Goal: Information Seeking & Learning: Find specific fact

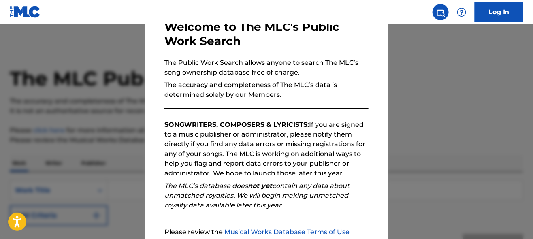
scroll to position [131, 0]
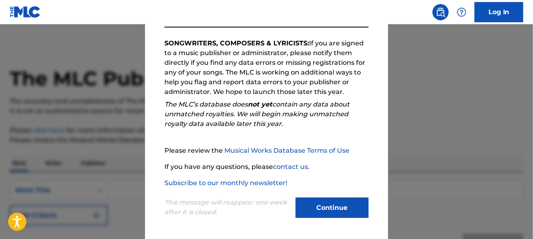
click at [334, 207] on button "Continue" at bounding box center [332, 208] width 73 height 20
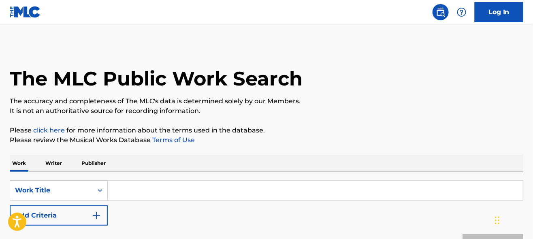
click at [159, 195] on input "Search Form" at bounding box center [315, 190] width 415 height 19
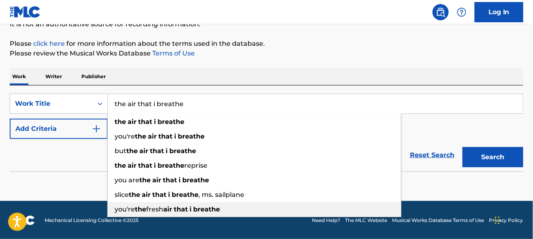
scroll to position [87, 0]
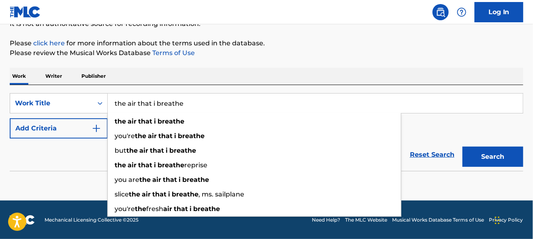
type input "the air that i breathe"
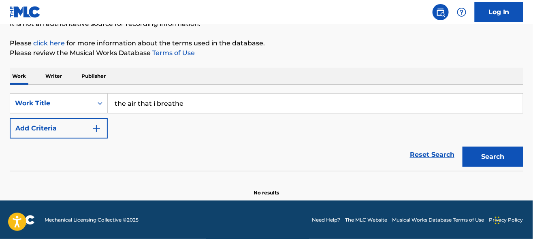
click at [27, 175] on section "No results" at bounding box center [267, 185] width 514 height 21
click at [96, 128] on img "Search Form" at bounding box center [97, 129] width 10 height 10
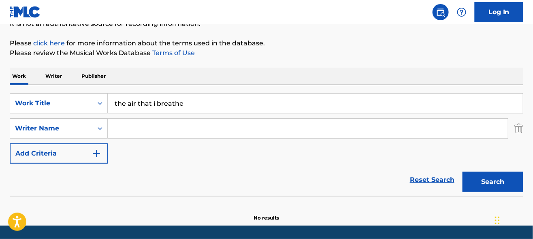
click at [143, 126] on input "Search Form" at bounding box center [308, 128] width 400 height 19
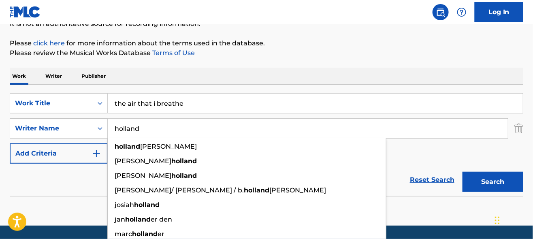
click at [463, 172] on button "Search" at bounding box center [493, 182] width 61 height 20
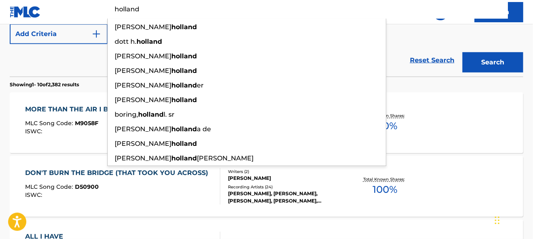
scroll to position [209, 0]
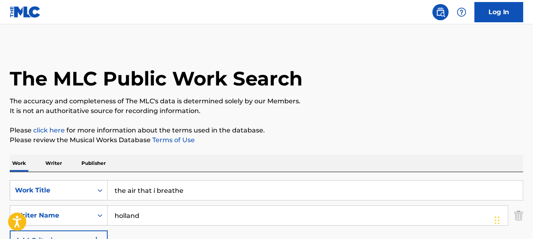
scroll to position [0, 0]
click at [113, 216] on input "holland" at bounding box center [308, 215] width 400 height 19
type input "[PERSON_NAME]"
click at [152, 188] on input "the air that i breathe" at bounding box center [315, 190] width 415 height 19
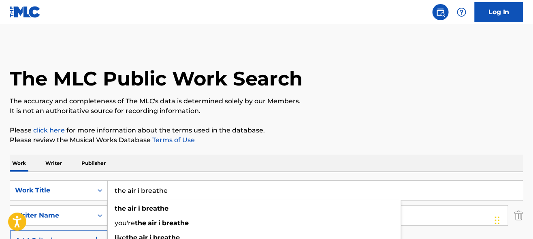
type input "the air i breathe"
click at [318, 67] on div "The MLC Public Work Search" at bounding box center [267, 74] width 514 height 59
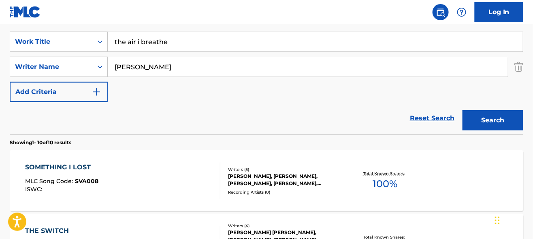
scroll to position [162, 0]
